Goal: Find specific page/section: Find specific page/section

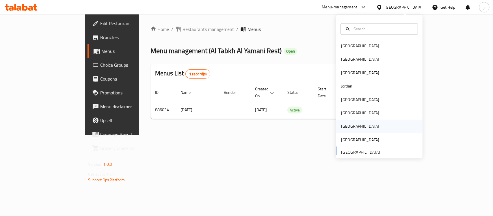
click at [348, 121] on div "[GEOGRAPHIC_DATA]" at bounding box center [359, 126] width 47 height 13
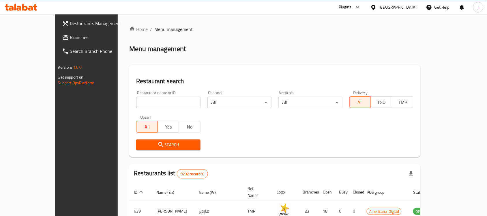
click at [57, 31] on link "Branches" at bounding box center [96, 37] width 79 height 14
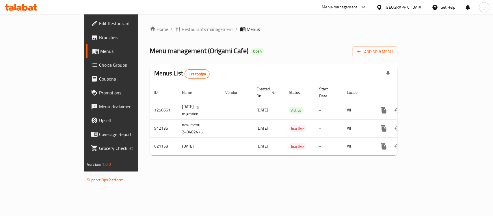
click at [414, 6] on div "[GEOGRAPHIC_DATA]" at bounding box center [403, 7] width 38 height 6
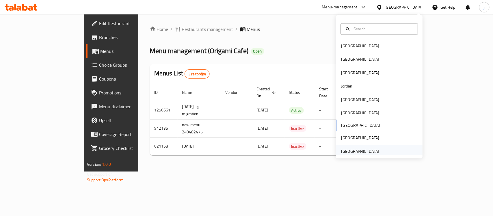
click at [356, 152] on div "[GEOGRAPHIC_DATA]" at bounding box center [360, 151] width 38 height 6
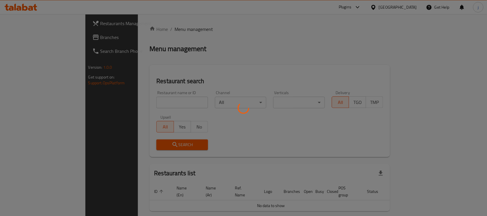
click at [31, 38] on div at bounding box center [243, 108] width 487 height 216
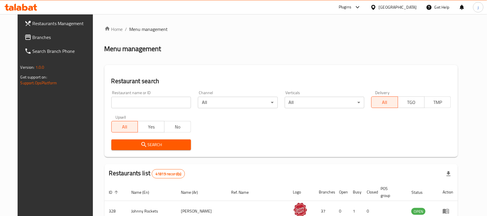
click at [39, 36] on span "Branches" at bounding box center [64, 37] width 62 height 7
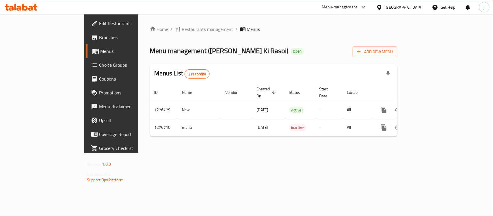
click at [397, 12] on div "[GEOGRAPHIC_DATA]" at bounding box center [399, 7] width 56 height 14
click at [392, 5] on div "[GEOGRAPHIC_DATA]" at bounding box center [403, 7] width 38 height 6
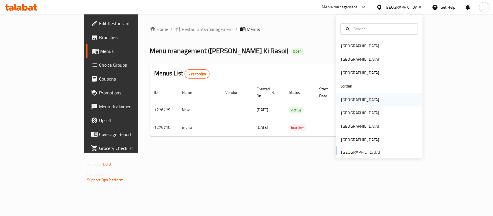
click at [342, 103] on div "[GEOGRAPHIC_DATA]" at bounding box center [359, 99] width 47 height 13
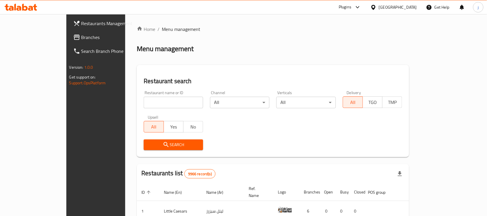
click at [81, 36] on span "Branches" at bounding box center [112, 37] width 62 height 7
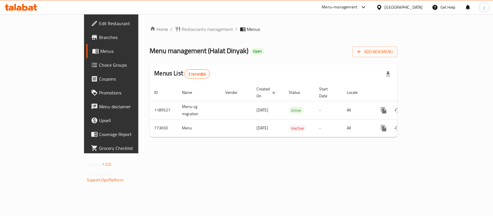
click at [384, 10] on div at bounding box center [380, 7] width 8 height 6
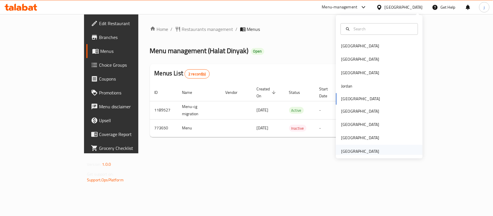
click at [351, 151] on div "[GEOGRAPHIC_DATA]" at bounding box center [360, 151] width 38 height 6
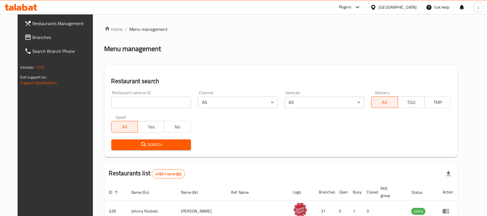
click at [33, 36] on span "Branches" at bounding box center [64, 37] width 62 height 7
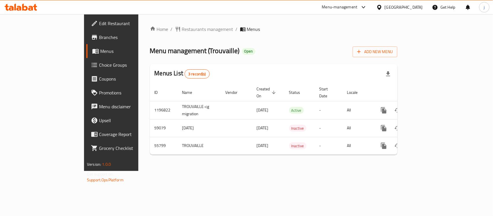
click at [382, 6] on icon at bounding box center [379, 7] width 6 height 6
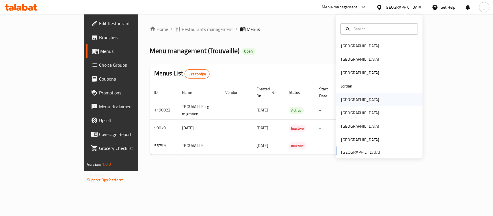
click at [358, 102] on div "Kuwait" at bounding box center [379, 99] width 87 height 13
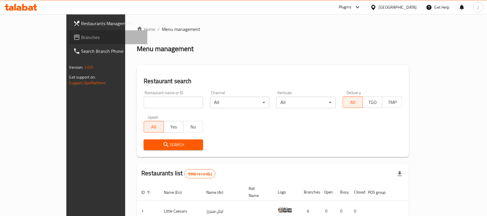
click at [69, 33] on link "Branches" at bounding box center [108, 37] width 79 height 14
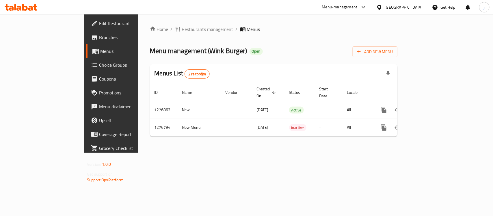
click at [381, 8] on icon at bounding box center [379, 7] width 4 height 5
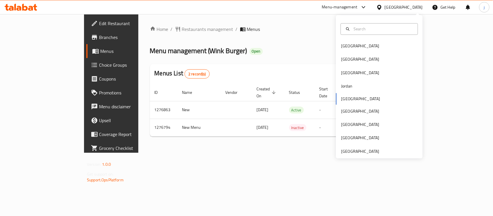
click at [357, 156] on div "Bahrain Egypt Iraq Jordan Kuwait Oman Qatar Saudi Arabia United Arab Emirates" at bounding box center [379, 86] width 87 height 143
click at [357, 153] on div "[GEOGRAPHIC_DATA]" at bounding box center [360, 151] width 38 height 6
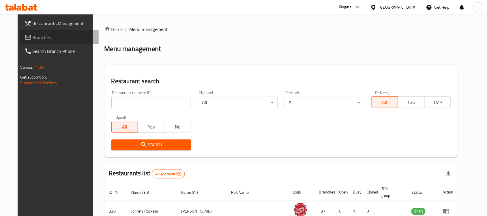
click at [36, 36] on span "Branches" at bounding box center [64, 37] width 62 height 7
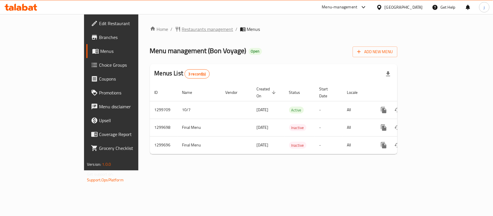
click at [182, 30] on span "Restaurants management" at bounding box center [207, 29] width 51 height 7
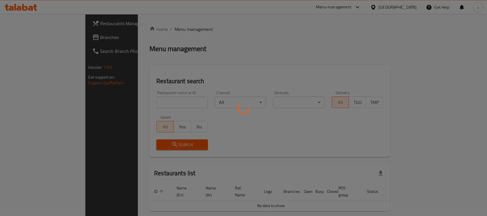
click at [40, 43] on div at bounding box center [243, 108] width 487 height 216
click at [38, 39] on div at bounding box center [243, 108] width 487 height 216
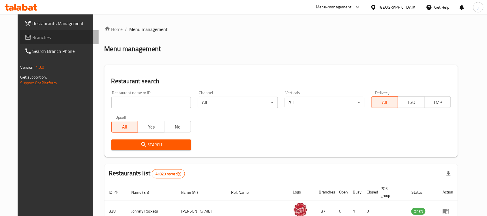
click at [38, 39] on span "Branches" at bounding box center [64, 37] width 62 height 7
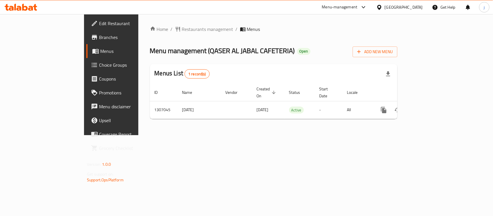
drag, startPoint x: 0, startPoint y: 0, endPoint x: 136, endPoint y: 136, distance: 192.5
click at [138, 135] on div "Home / Restaurants management / Menus Menu management ( QASER AL JABAL CAFETERI…" at bounding box center [273, 74] width 270 height 121
click at [182, 26] on span "Restaurants management" at bounding box center [207, 29] width 51 height 7
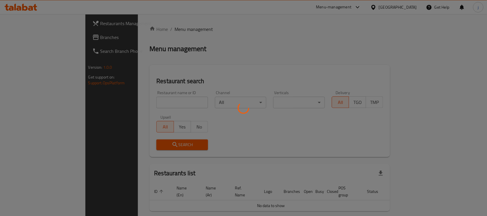
click at [33, 38] on div at bounding box center [243, 108] width 487 height 216
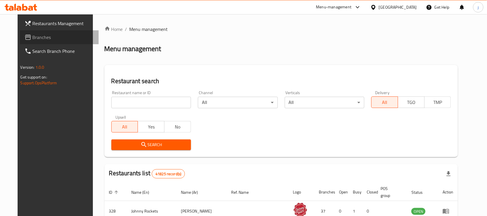
click at [33, 38] on span "Branches" at bounding box center [64, 37] width 62 height 7
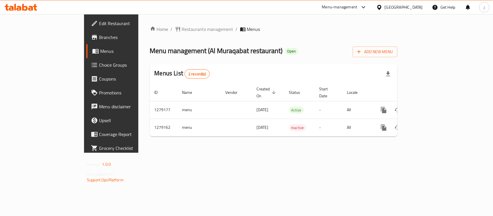
click at [380, 11] on div "[GEOGRAPHIC_DATA]" at bounding box center [399, 7] width 56 height 14
click at [384, 8] on div at bounding box center [380, 7] width 8 height 6
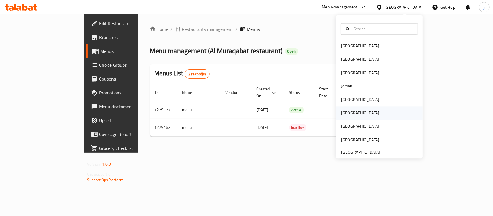
click at [374, 118] on div "Oman" at bounding box center [379, 113] width 87 height 13
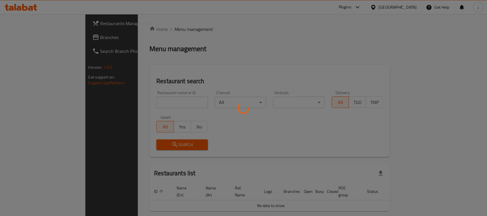
click at [25, 37] on div at bounding box center [243, 108] width 487 height 216
click at [45, 42] on div at bounding box center [243, 108] width 487 height 216
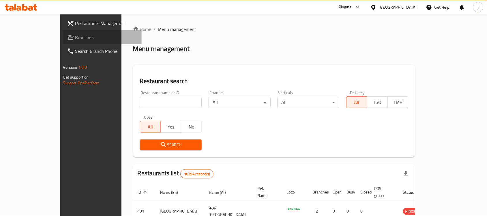
click at [63, 42] on link "Branches" at bounding box center [102, 37] width 79 height 14
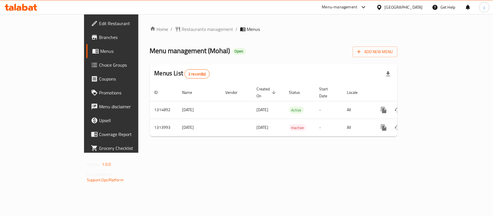
click at [382, 9] on icon at bounding box center [379, 7] width 6 height 6
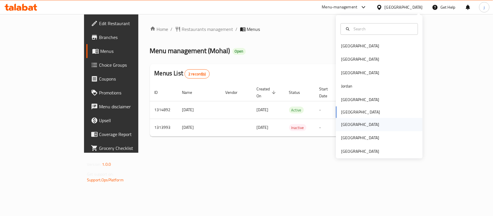
click at [356, 122] on div "Qatar" at bounding box center [379, 124] width 87 height 13
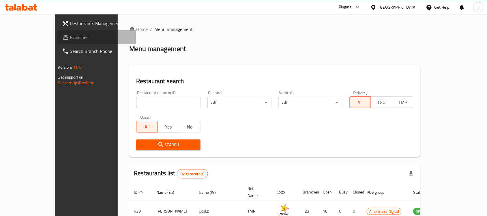
click at [70, 40] on span "Branches" at bounding box center [101, 37] width 62 height 7
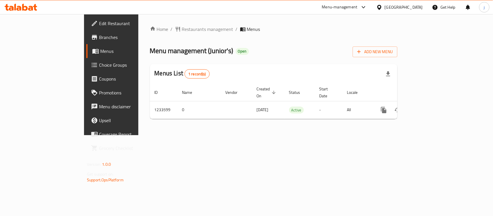
click at [407, 11] on div "[GEOGRAPHIC_DATA]" at bounding box center [399, 7] width 56 height 14
click at [381, 8] on icon at bounding box center [379, 7] width 4 height 5
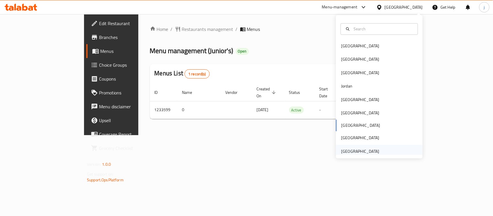
click at [370, 150] on div "[GEOGRAPHIC_DATA]" at bounding box center [360, 151] width 38 height 6
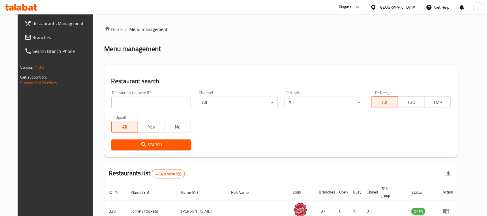
click at [33, 38] on span "Branches" at bounding box center [64, 37] width 62 height 7
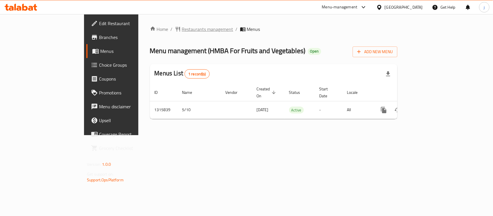
click at [182, 31] on span "Restaurants management" at bounding box center [207, 29] width 51 height 7
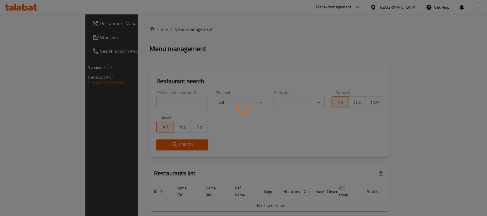
click at [19, 44] on div at bounding box center [243, 108] width 487 height 216
click at [20, 40] on div at bounding box center [243, 108] width 487 height 216
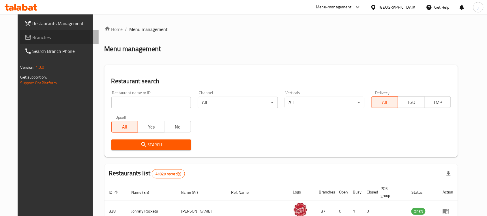
click at [33, 38] on span "Branches" at bounding box center [64, 37] width 62 height 7
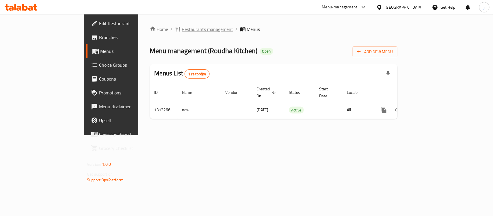
click at [182, 27] on span "Restaurants management" at bounding box center [207, 29] width 51 height 7
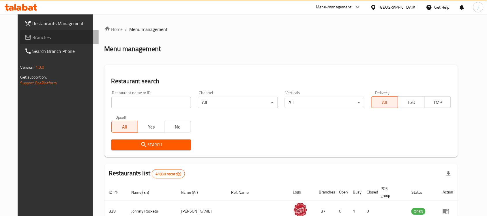
click at [37, 37] on span "Branches" at bounding box center [64, 37] width 62 height 7
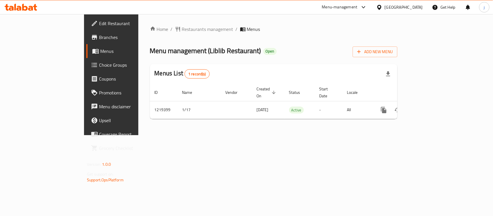
click at [392, 9] on div "[GEOGRAPHIC_DATA]" at bounding box center [403, 7] width 38 height 6
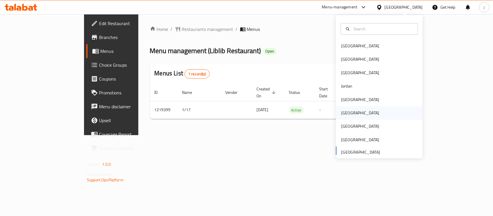
click at [345, 107] on div "[GEOGRAPHIC_DATA]" at bounding box center [359, 113] width 47 height 13
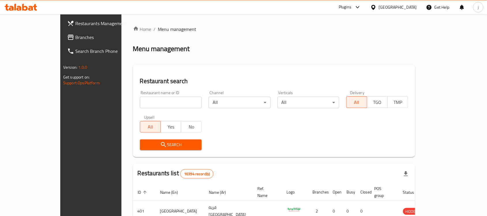
drag, startPoint x: 32, startPoint y: 36, endPoint x: 13, endPoint y: 41, distance: 19.9
click at [75, 36] on span "Branches" at bounding box center [106, 37] width 62 height 7
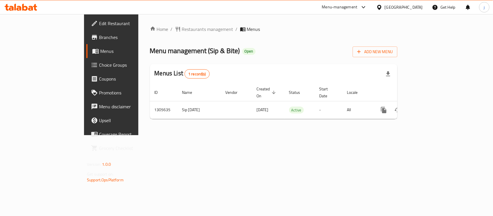
click at [381, 8] on icon at bounding box center [379, 7] width 4 height 5
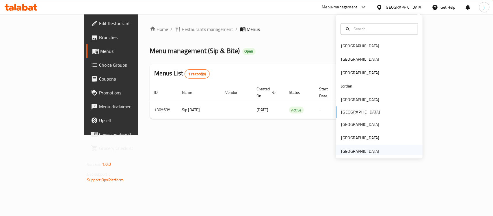
click at [357, 147] on div "[GEOGRAPHIC_DATA]" at bounding box center [359, 151] width 47 height 13
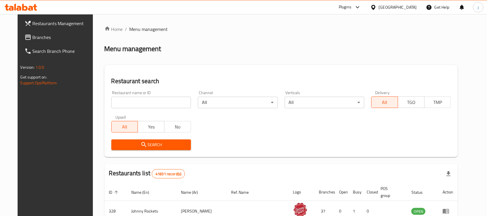
click at [33, 35] on span "Branches" at bounding box center [64, 37] width 62 height 7
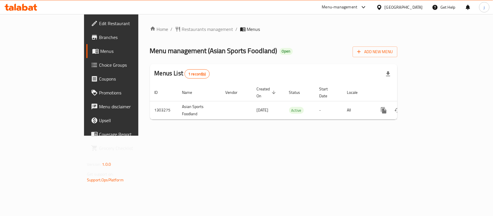
click at [383, 11] on div "[GEOGRAPHIC_DATA]" at bounding box center [399, 7] width 56 height 14
click at [388, 4] on div "[GEOGRAPHIC_DATA]" at bounding box center [403, 7] width 38 height 6
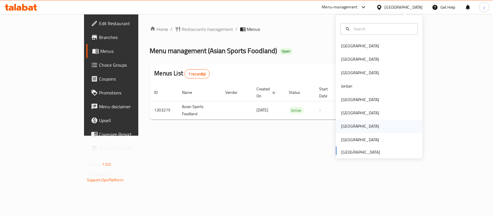
click at [354, 126] on div "[GEOGRAPHIC_DATA]" at bounding box center [379, 126] width 87 height 13
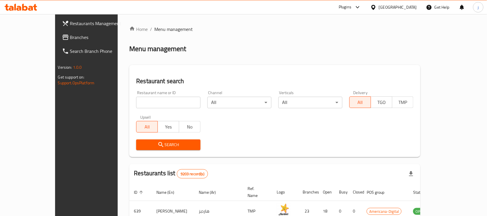
click at [55, 38] on div "Restaurants Management Branches Search Branch Phone Version: 1.0.0 Get support …" at bounding box center [243, 201] width 377 height 374
click at [70, 38] on span "Branches" at bounding box center [101, 37] width 62 height 7
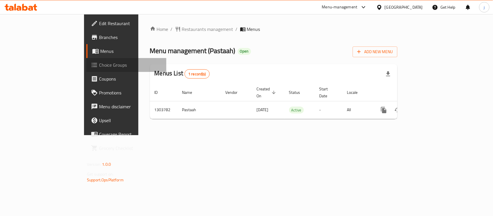
click at [99, 66] on span "Choice Groups" at bounding box center [130, 64] width 63 height 7
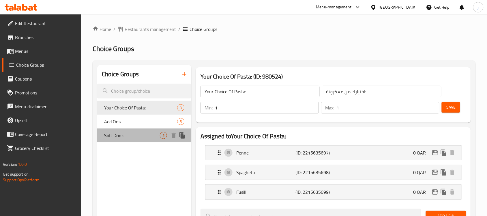
click at [124, 135] on span "Soft Drink" at bounding box center [132, 135] width 56 height 7
type input "Soft Drink"
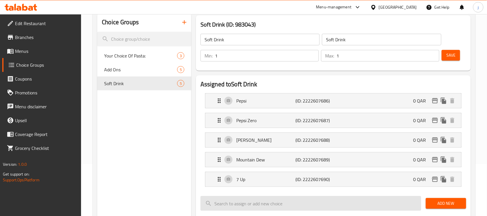
scroll to position [36, 0]
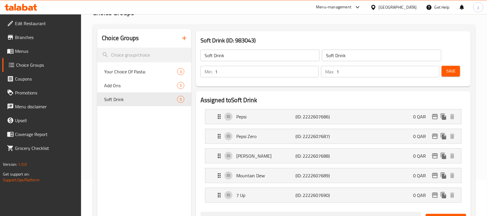
click at [412, 6] on div "Qatar" at bounding box center [398, 7] width 38 height 6
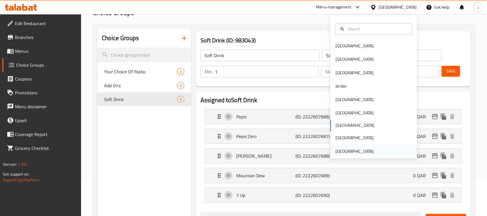
click at [359, 153] on div "[GEOGRAPHIC_DATA]" at bounding box center [355, 151] width 38 height 6
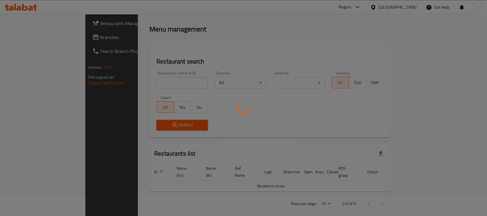
scroll to position [36, 0]
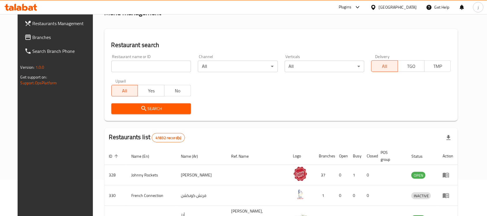
click at [33, 38] on span "Branches" at bounding box center [64, 37] width 62 height 7
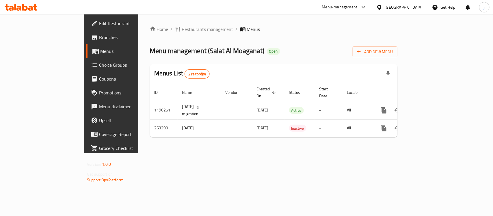
click at [409, 3] on div "[GEOGRAPHIC_DATA]" at bounding box center [399, 7] width 56 height 14
click at [390, 5] on div "[GEOGRAPHIC_DATA]" at bounding box center [403, 7] width 38 height 6
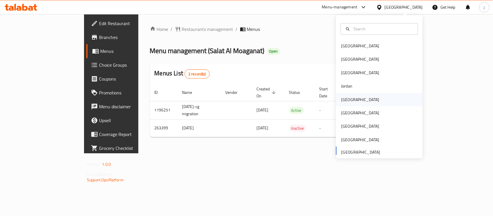
click at [353, 100] on div "[GEOGRAPHIC_DATA]" at bounding box center [379, 99] width 87 height 13
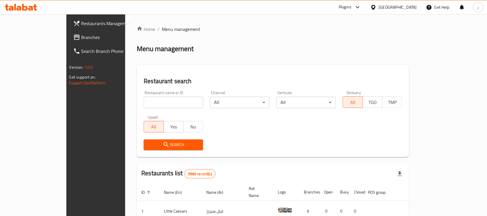
click at [81, 36] on span "Branches" at bounding box center [112, 37] width 62 height 7
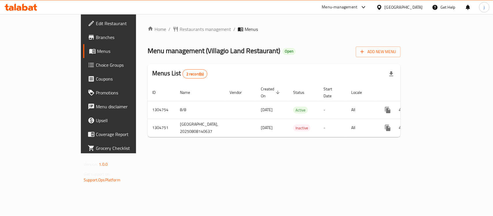
click at [422, 6] on div "[GEOGRAPHIC_DATA]" at bounding box center [403, 7] width 38 height 6
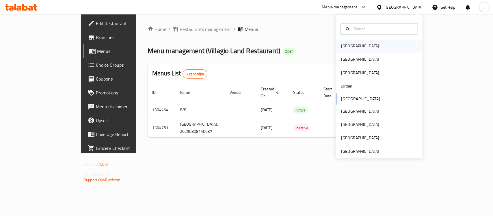
click at [352, 48] on div "[GEOGRAPHIC_DATA]" at bounding box center [359, 46] width 47 height 13
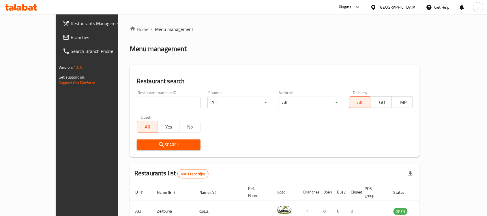
drag, startPoint x: 22, startPoint y: 36, endPoint x: 19, endPoint y: 36, distance: 3.2
click at [71, 36] on span "Branches" at bounding box center [102, 37] width 62 height 7
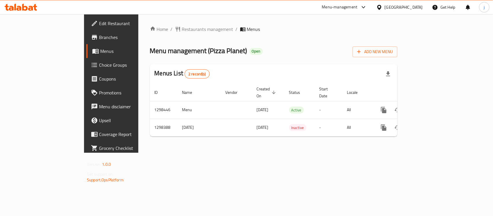
click at [415, 6] on div "[GEOGRAPHIC_DATA]" at bounding box center [403, 7] width 38 height 6
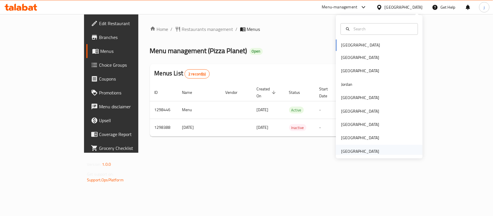
click at [377, 154] on div "[GEOGRAPHIC_DATA]" at bounding box center [359, 151] width 47 height 13
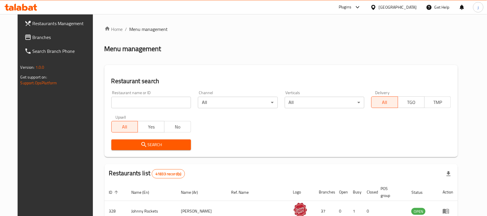
click at [33, 34] on span "Branches" at bounding box center [64, 37] width 62 height 7
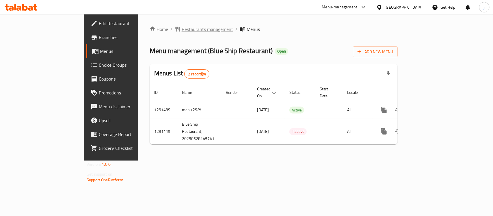
click at [182, 28] on span "Restaurants management" at bounding box center [207, 29] width 51 height 7
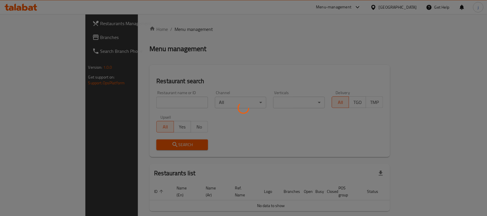
click at [36, 36] on div at bounding box center [243, 108] width 487 height 216
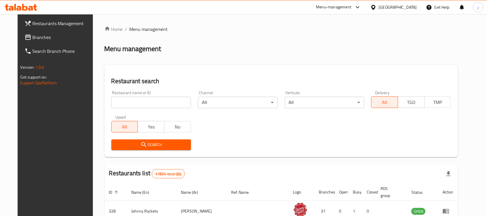
click at [36, 36] on span "Branches" at bounding box center [64, 37] width 62 height 7
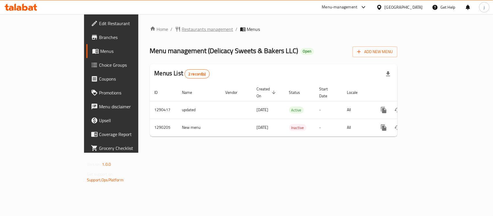
click at [182, 29] on span "Restaurants management" at bounding box center [207, 29] width 51 height 7
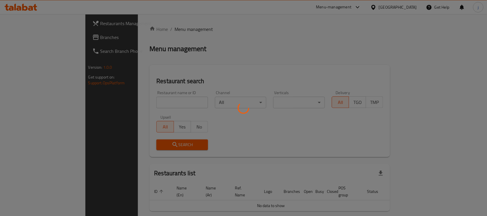
click at [27, 34] on div at bounding box center [243, 108] width 487 height 216
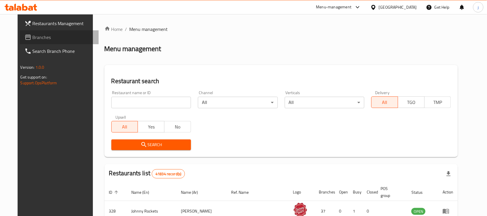
click at [33, 40] on span "Branches" at bounding box center [64, 37] width 62 height 7
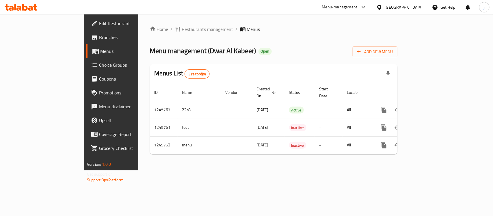
click at [401, 1] on div "[GEOGRAPHIC_DATA]" at bounding box center [399, 7] width 56 height 14
click at [402, 8] on div "[GEOGRAPHIC_DATA]" at bounding box center [403, 7] width 38 height 6
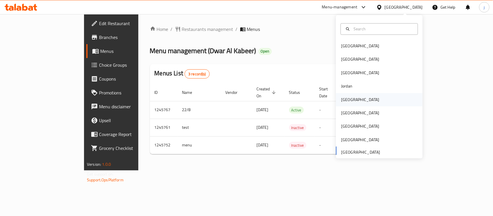
click at [342, 101] on div "[GEOGRAPHIC_DATA]" at bounding box center [360, 99] width 38 height 6
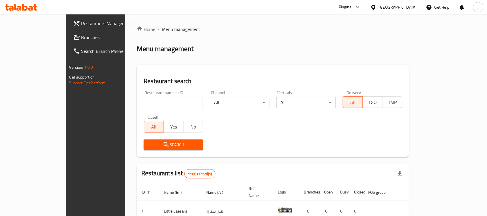
click at [81, 38] on span "Branches" at bounding box center [112, 37] width 62 height 7
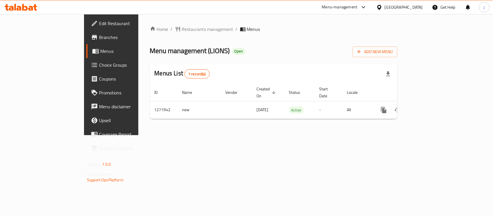
click at [382, 9] on icon at bounding box center [379, 7] width 6 height 6
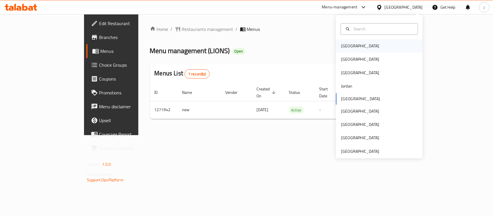
click at [351, 46] on div "[GEOGRAPHIC_DATA]" at bounding box center [359, 46] width 47 height 13
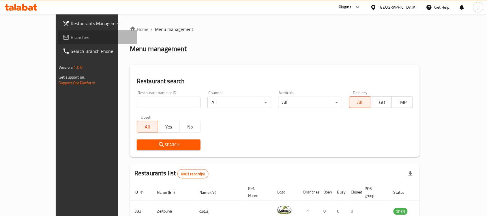
click at [71, 38] on span "Branches" at bounding box center [102, 37] width 62 height 7
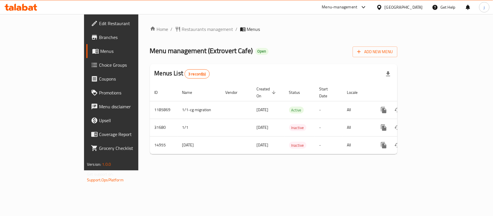
click at [411, 3] on div "[GEOGRAPHIC_DATA]" at bounding box center [399, 7] width 56 height 14
click at [382, 8] on icon at bounding box center [379, 7] width 6 height 6
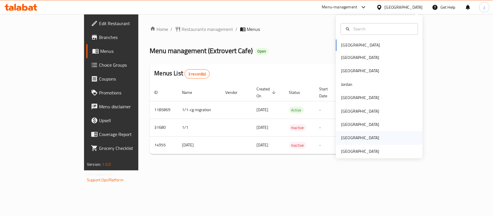
click at [396, 143] on div "[GEOGRAPHIC_DATA]" at bounding box center [379, 137] width 87 height 13
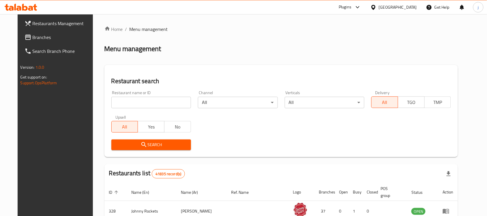
click at [29, 30] on link "Branches" at bounding box center [59, 37] width 79 height 14
click at [33, 34] on span "Branches" at bounding box center [64, 37] width 62 height 7
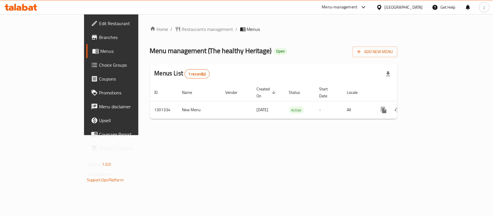
click at [385, 7] on div "United Arab Emirates" at bounding box center [403, 7] width 38 height 6
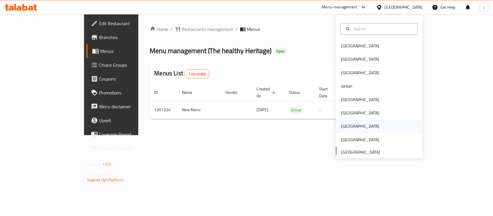
click at [351, 129] on div "[GEOGRAPHIC_DATA]" at bounding box center [379, 126] width 87 height 13
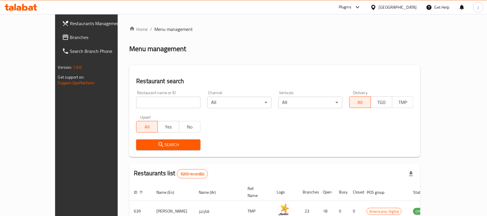
click at [70, 35] on span "Branches" at bounding box center [101, 37] width 62 height 7
